Goal: Information Seeking & Learning: Find specific fact

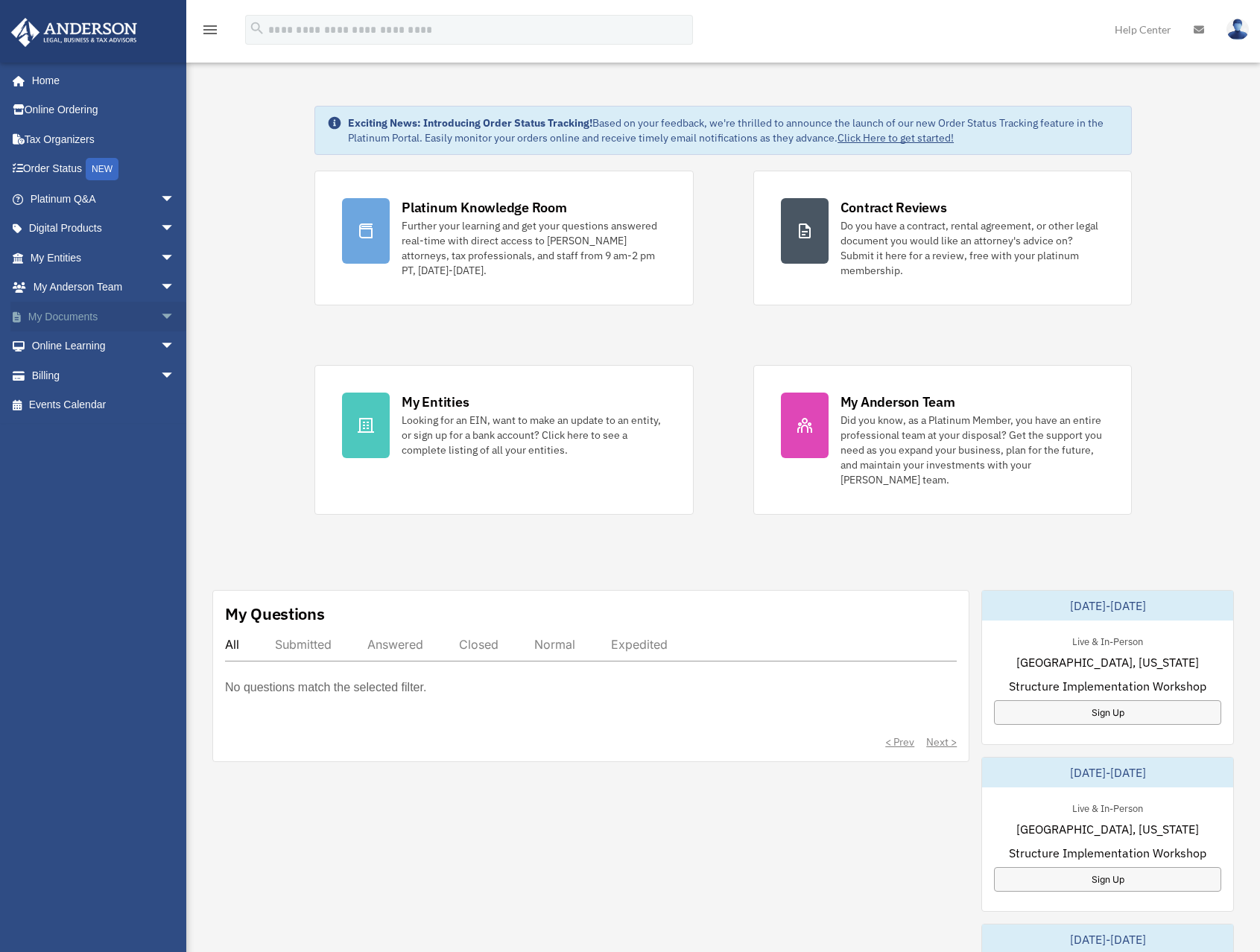
click at [116, 317] on link "My Documents arrow_drop_down" at bounding box center [104, 317] width 187 height 30
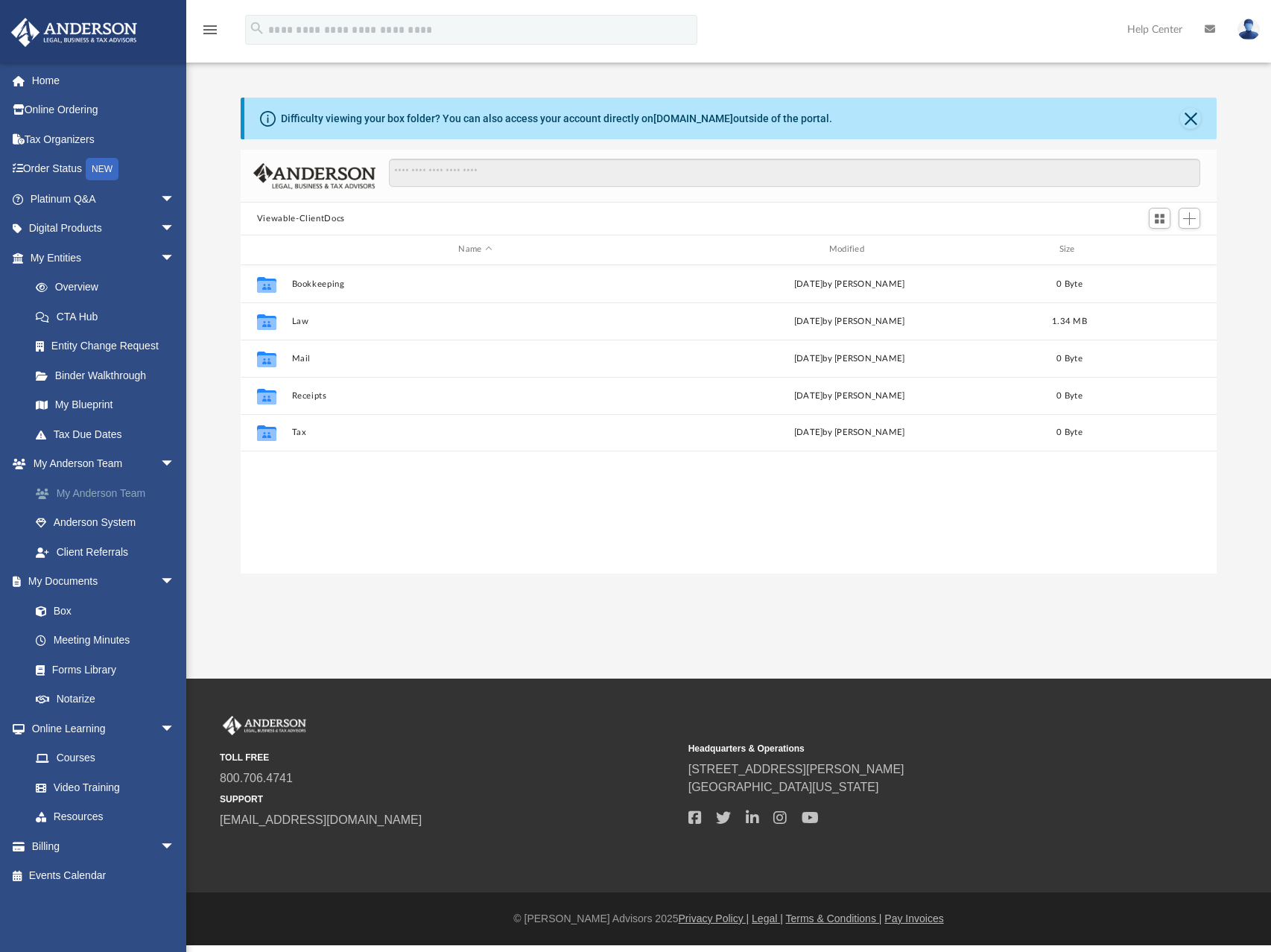
scroll to position [328, 965]
click at [70, 288] on link "Overview" at bounding box center [109, 287] width 177 height 30
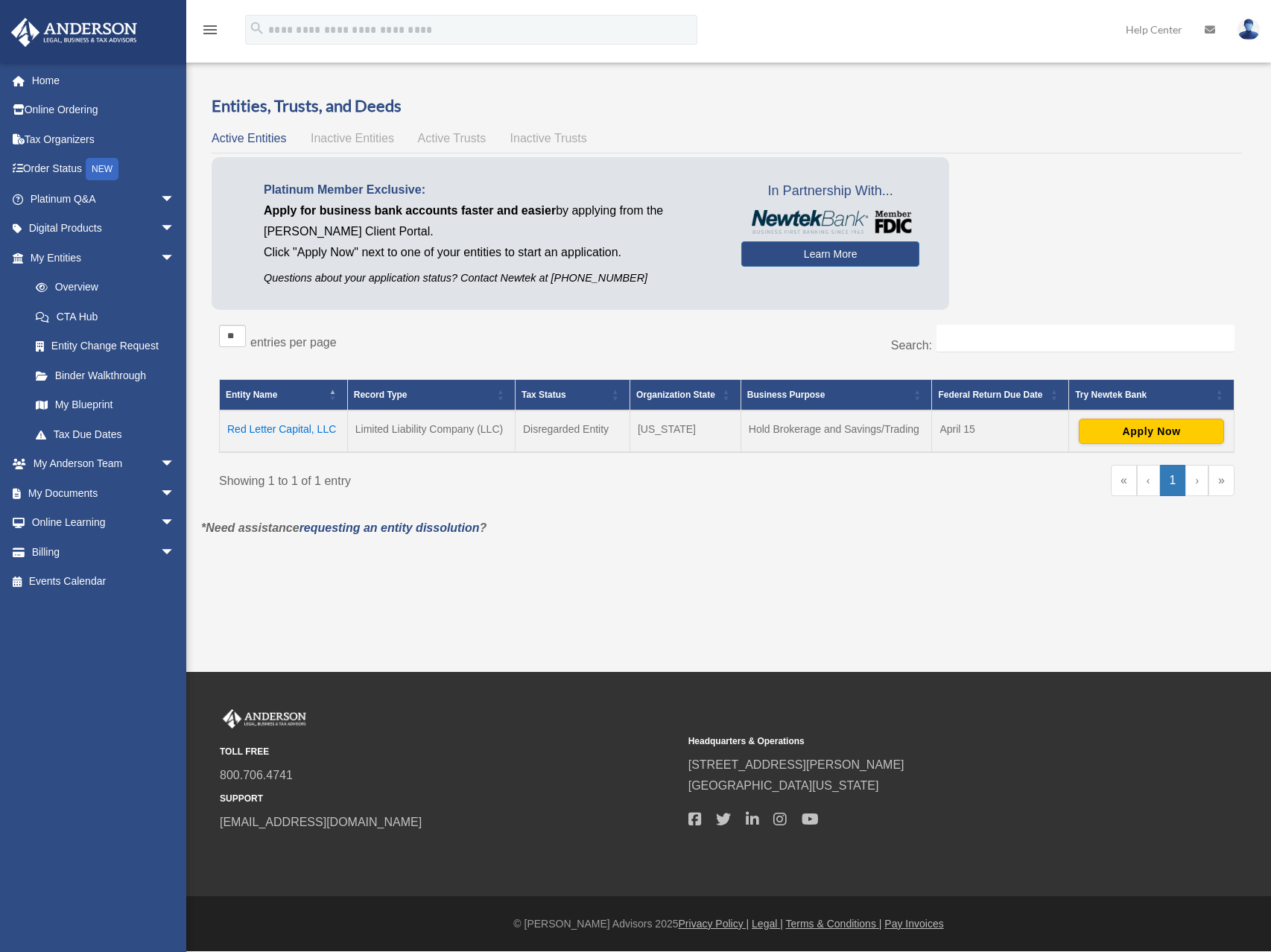
click at [279, 428] on td "Red Letter Capital, LLC" at bounding box center [284, 431] width 128 height 42
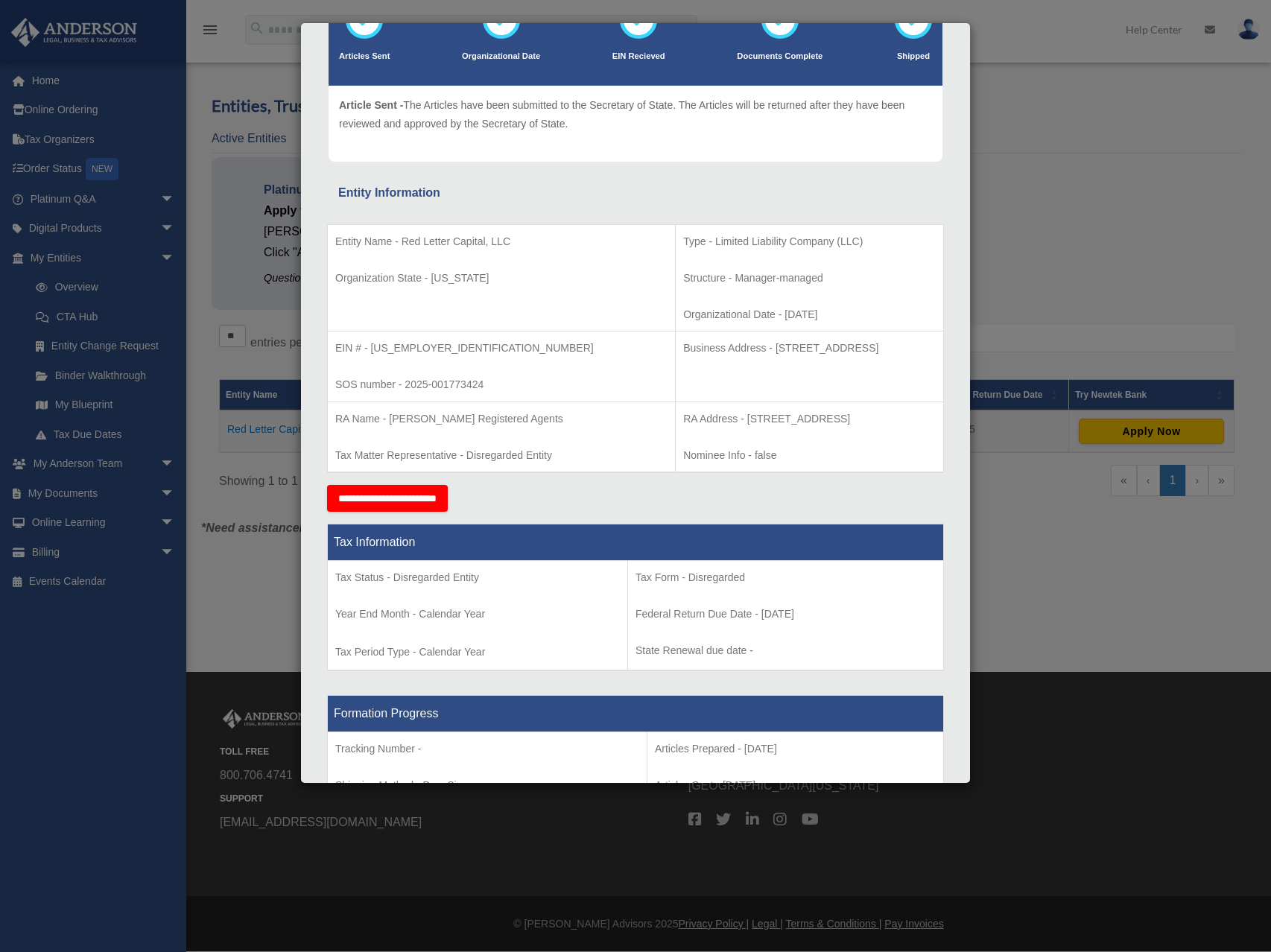
scroll to position [112, 0]
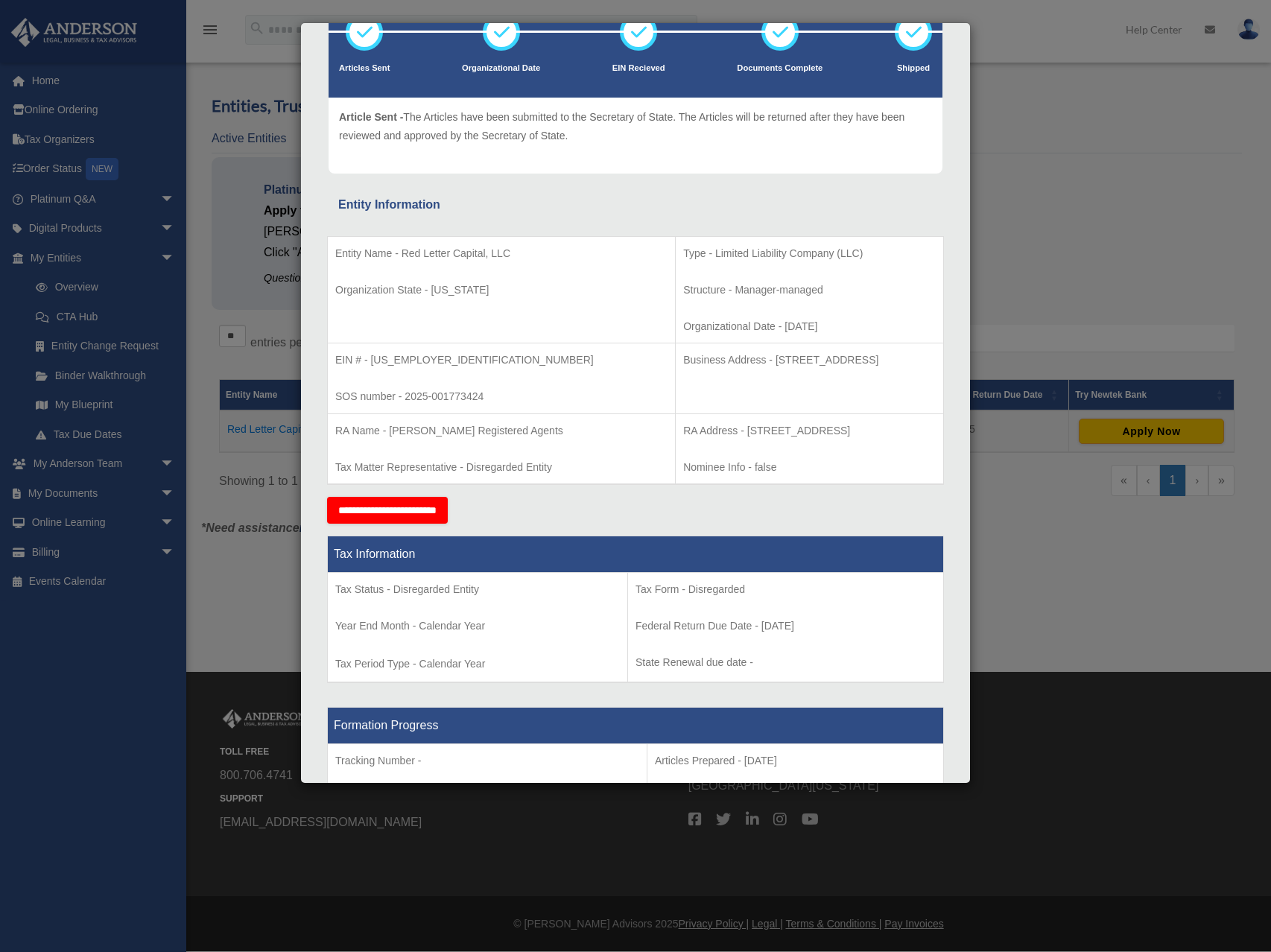
click at [675, 399] on td "Business Address - 1718 Capitol Ave., Cheyenne, WY 82001" at bounding box center [810, 378] width 268 height 71
drag, startPoint x: 507, startPoint y: 391, endPoint x: 383, endPoint y: 381, distance: 124.4
click at [383, 381] on td "EIN # - 39-4473196 SOS number - 2025-001773424" at bounding box center [502, 378] width 348 height 71
click at [490, 326] on td "Entity Name - Red Letter Capital, LLC Organization State - Wyoming" at bounding box center [502, 290] width 348 height 107
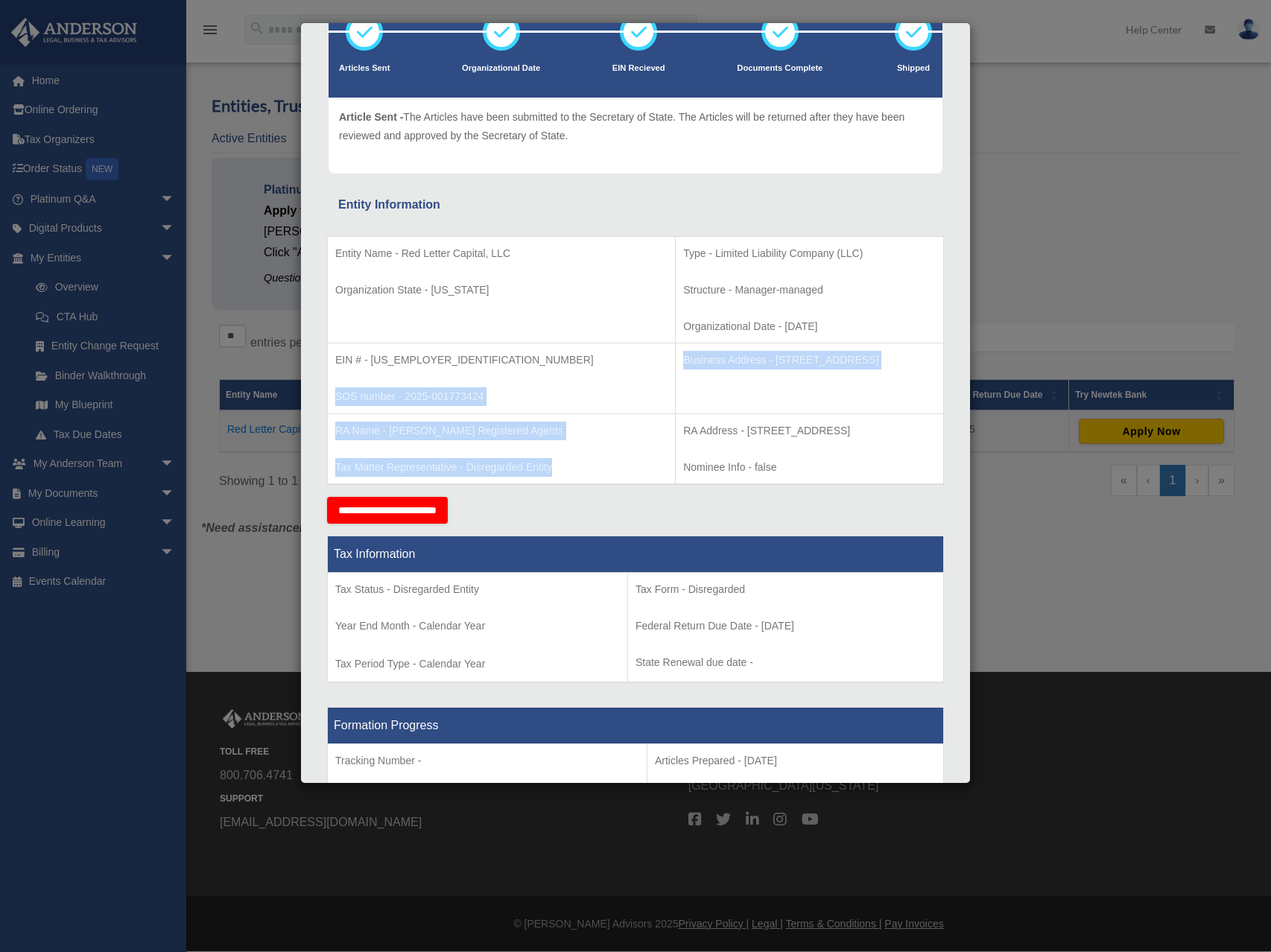
drag, startPoint x: 559, startPoint y: 462, endPoint x: 422, endPoint y: 371, distance: 164.5
click at [421, 380] on tbody "Entity Name - Red Letter Capital, LLC Organization State - Wyoming Type - Limit…" at bounding box center [636, 361] width 616 height 248
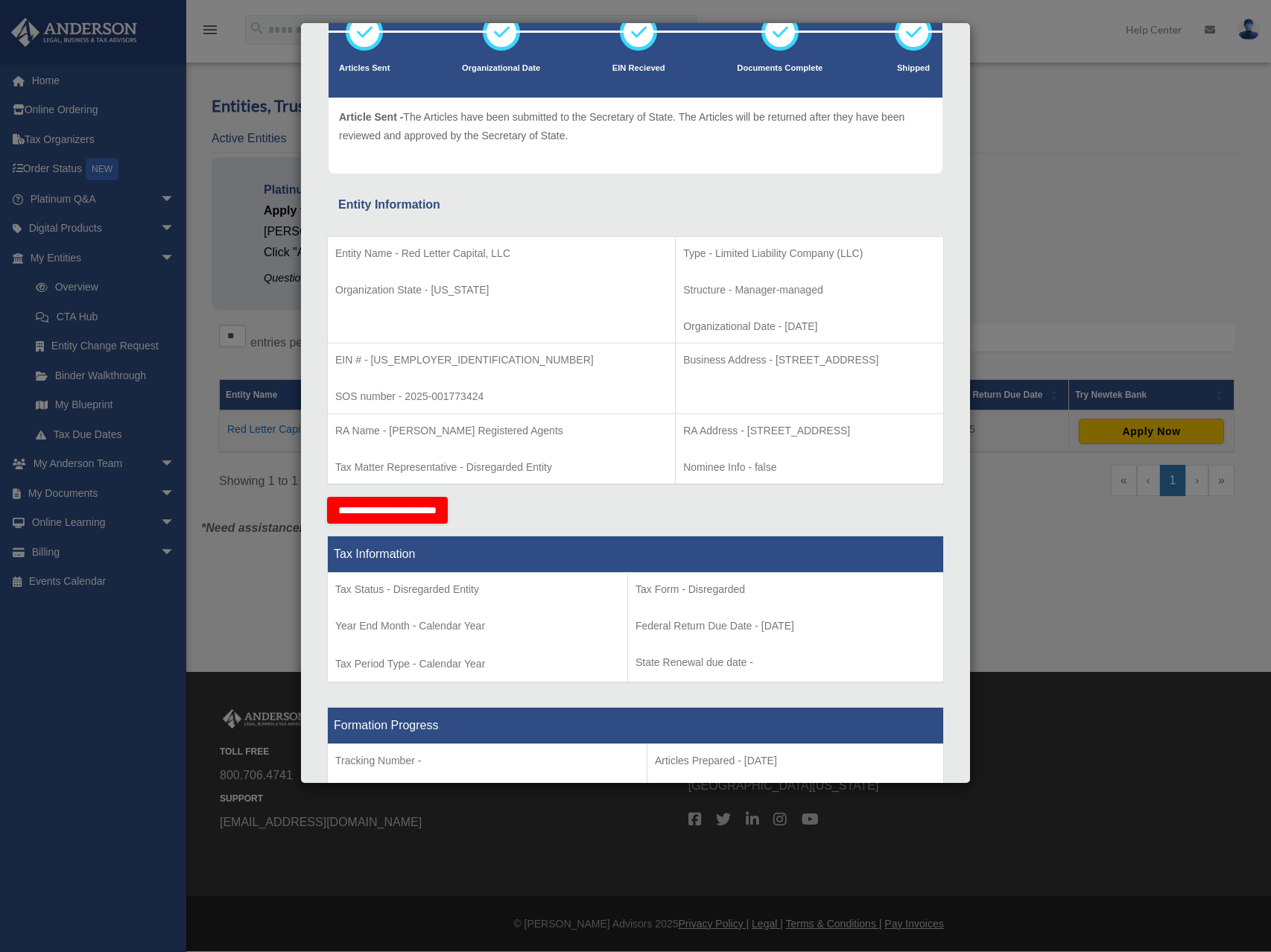
click at [493, 322] on td "Entity Name - Red Letter Capital, LLC Organization State - Wyoming" at bounding box center [502, 290] width 348 height 107
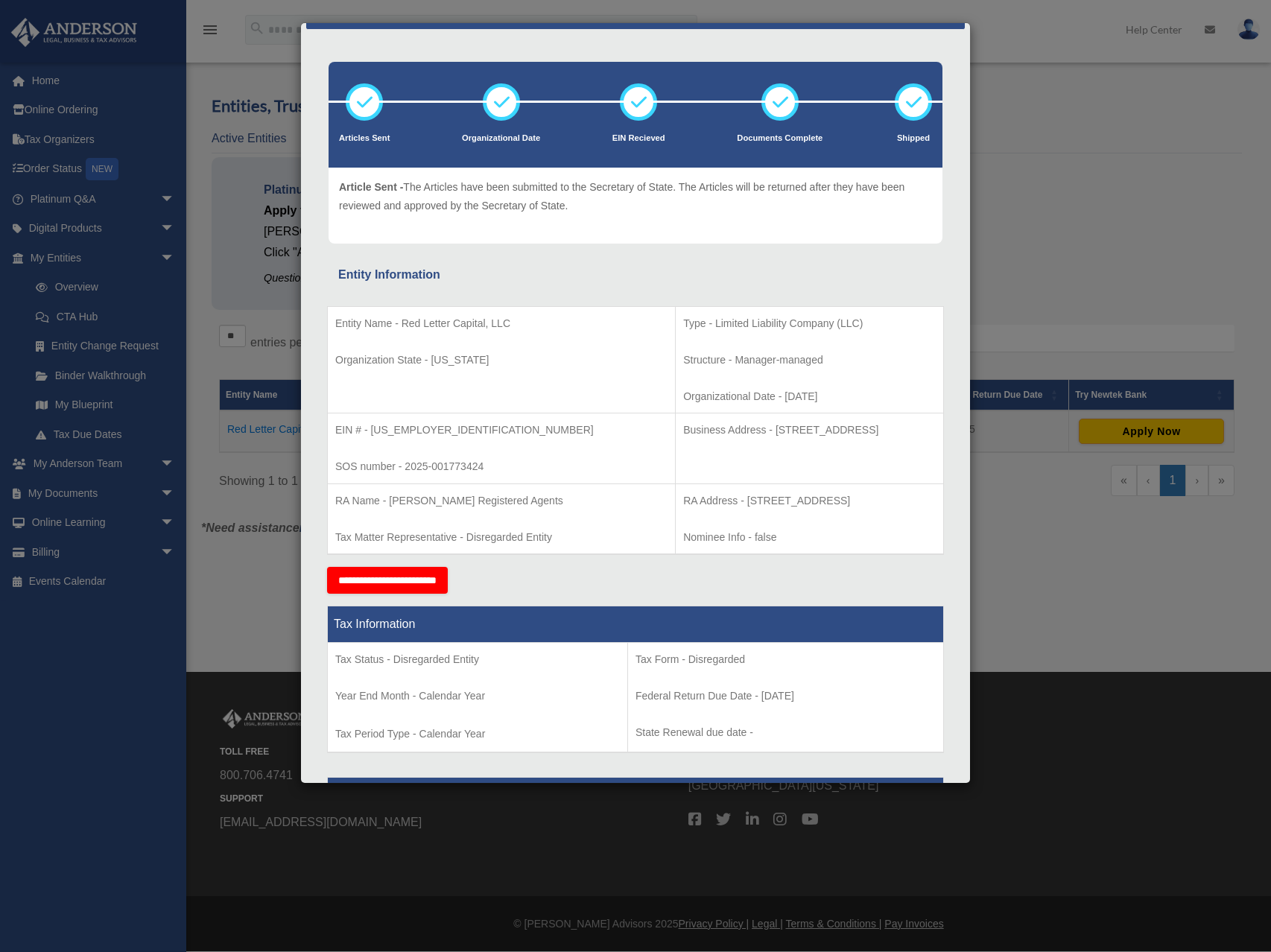
scroll to position [45, 0]
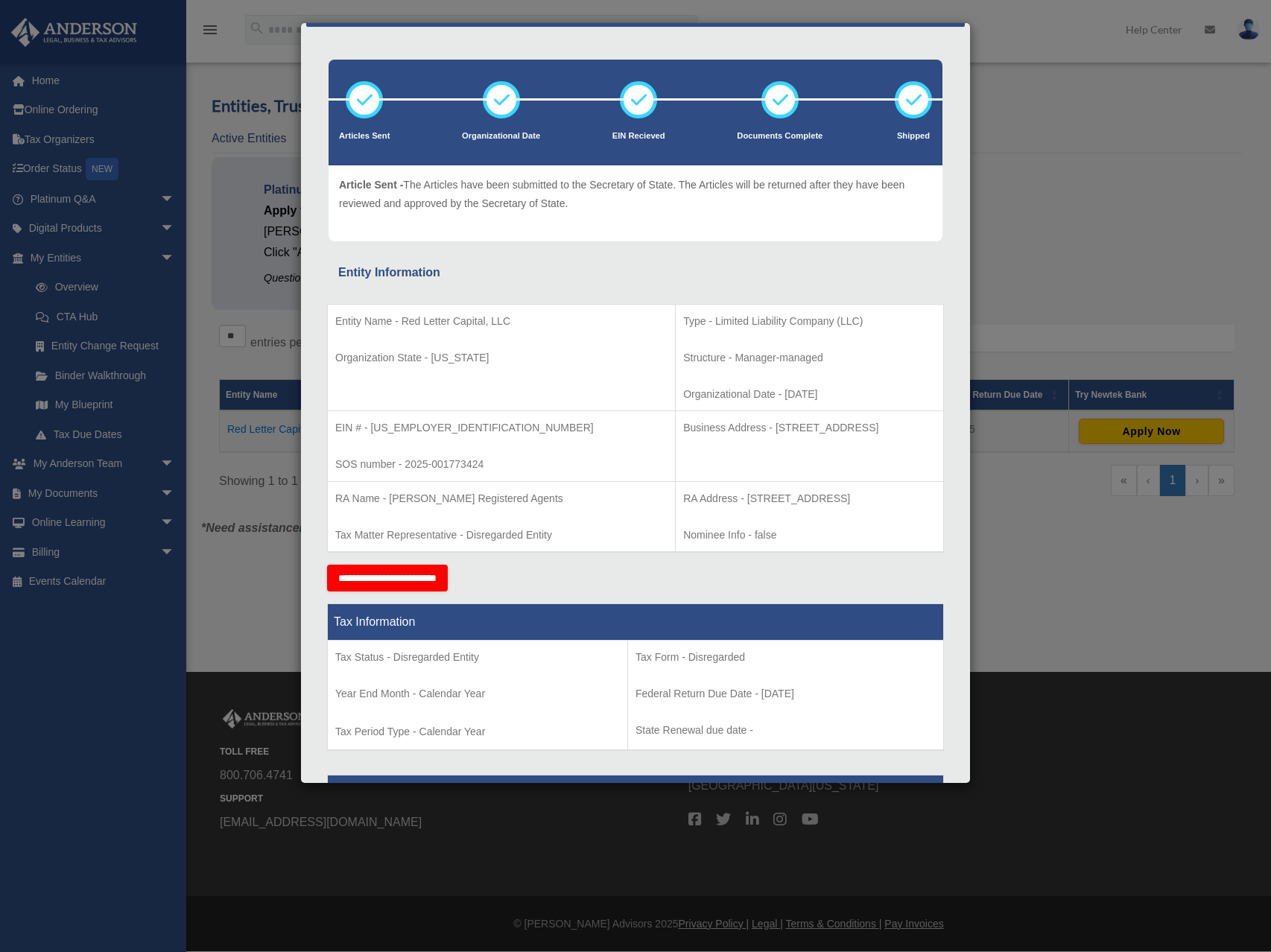
click at [473, 511] on td "RA Name - Anderson Registered Agents Tax Matter Representative - Disregarded En…" at bounding box center [502, 516] width 348 height 71
